Goal: Transaction & Acquisition: Download file/media

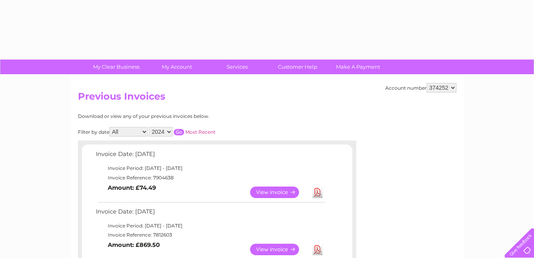
select select "2024"
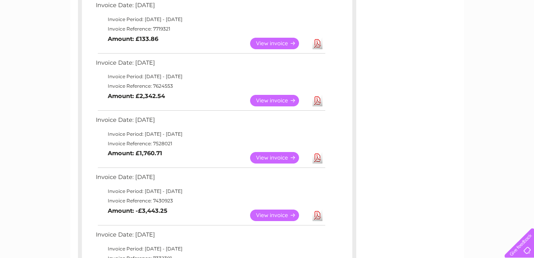
scroll to position [253, 0]
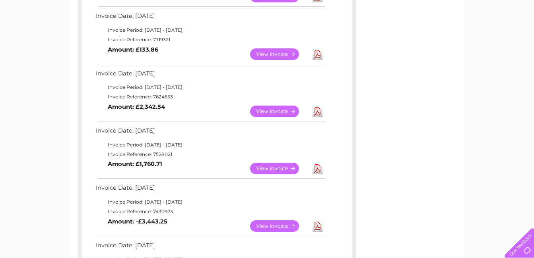
click at [282, 109] on link "View" at bounding box center [279, 112] width 58 height 12
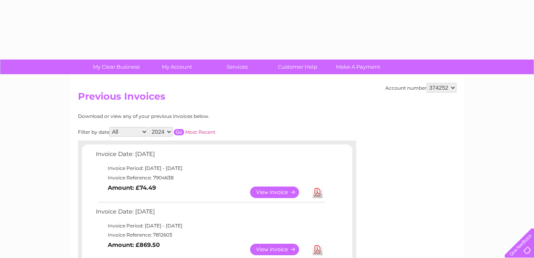
select select "2024"
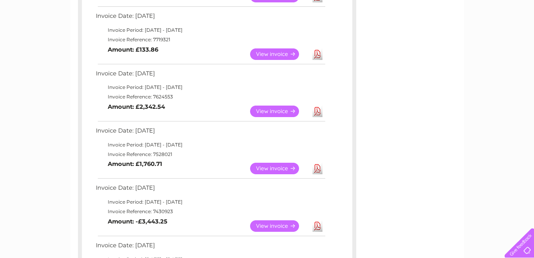
click at [271, 113] on link "View" at bounding box center [279, 112] width 58 height 12
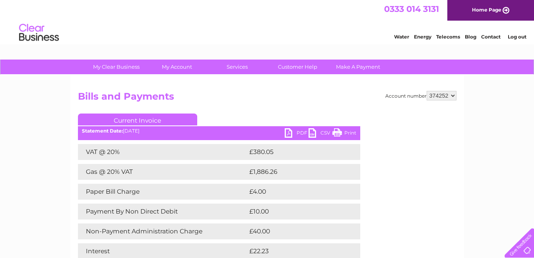
click at [290, 129] on link "PDF" at bounding box center [297, 134] width 24 height 12
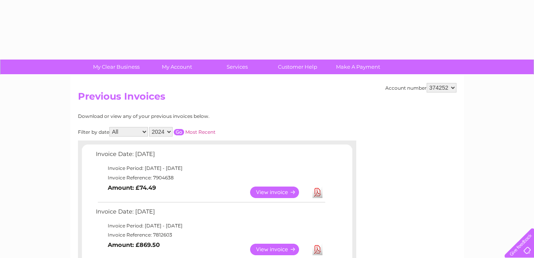
select select "2024"
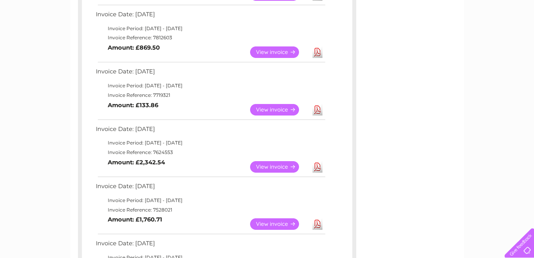
scroll to position [195, 0]
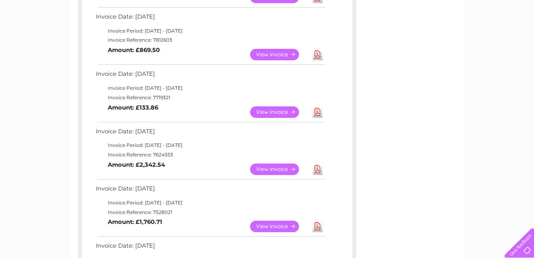
click at [273, 111] on link "View" at bounding box center [279, 113] width 58 height 12
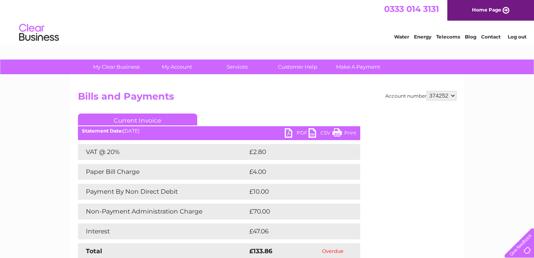
click at [295, 131] on link "PDF" at bounding box center [297, 134] width 24 height 12
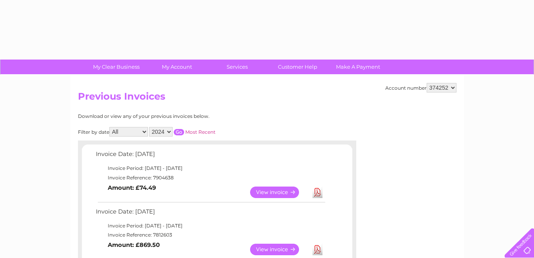
select select "2024"
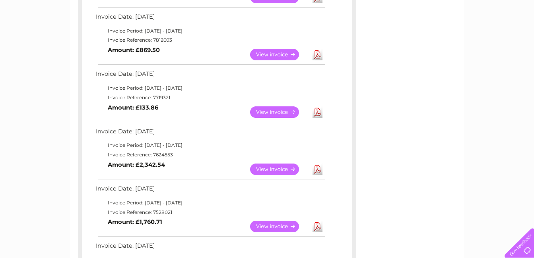
click at [268, 170] on link "View" at bounding box center [279, 170] width 58 height 12
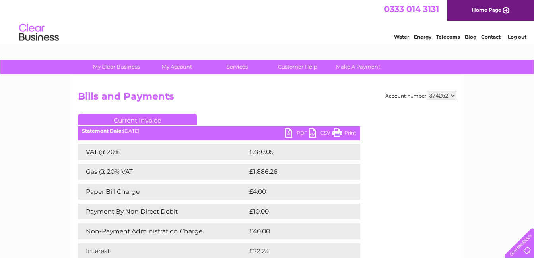
click at [291, 133] on link "PDF" at bounding box center [297, 134] width 24 height 12
